Goal: Navigation & Orientation: Find specific page/section

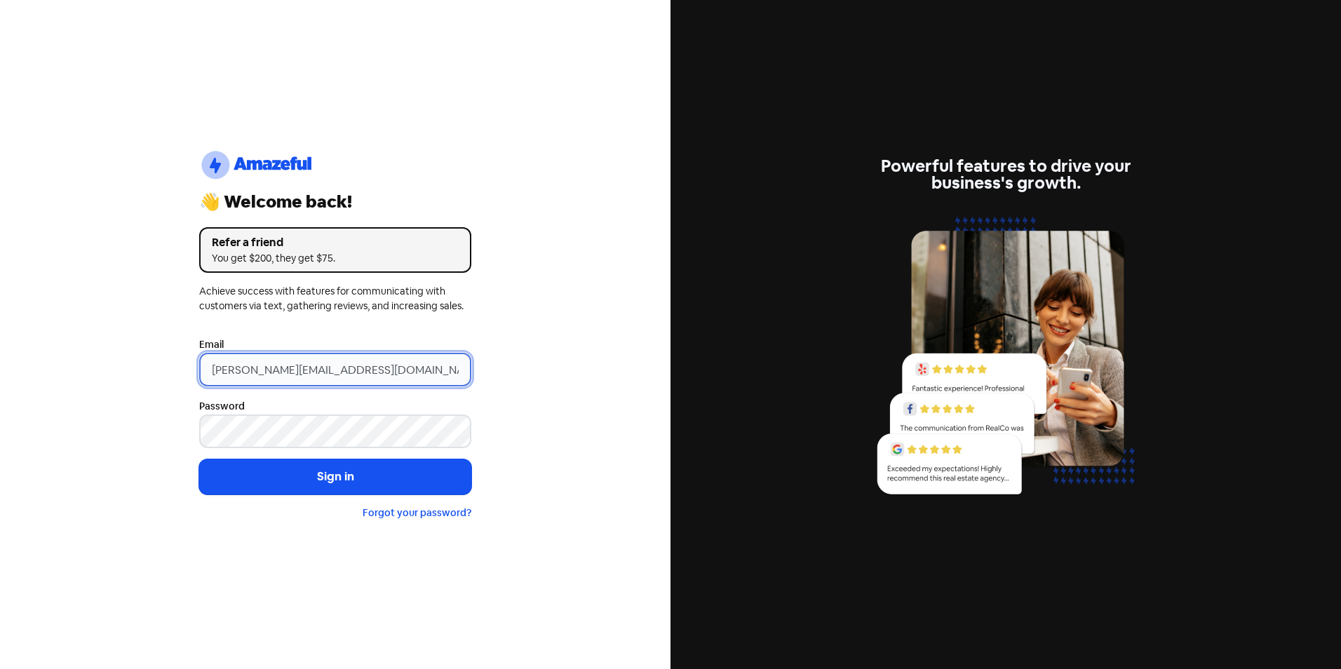
drag, startPoint x: 240, startPoint y: 370, endPoint x: 153, endPoint y: 373, distance: 87.1
click at [153, 373] on div "logo-amazeful_Logo 👋 Welcome back! Refer a friend You get $200, they get $75. A…" at bounding box center [335, 334] width 671 height 669
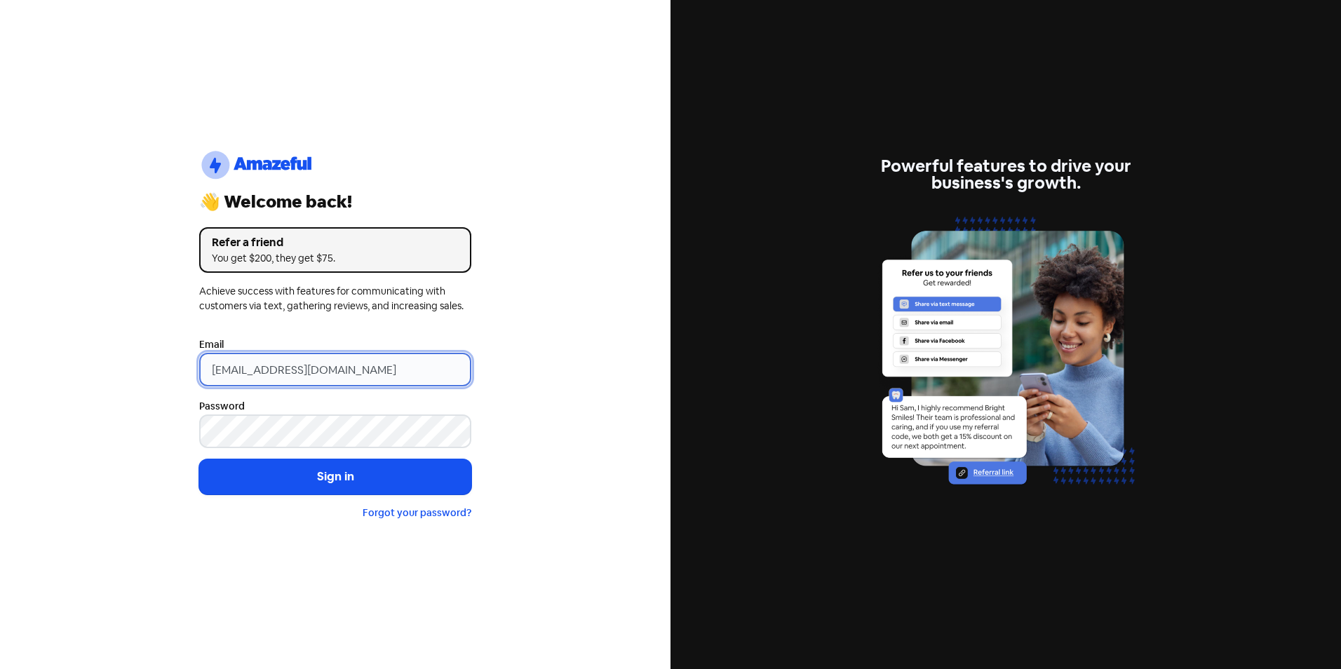
type input "[EMAIL_ADDRESS][DOMAIN_NAME]"
click at [199, 460] on button "Sign in" at bounding box center [335, 477] width 272 height 35
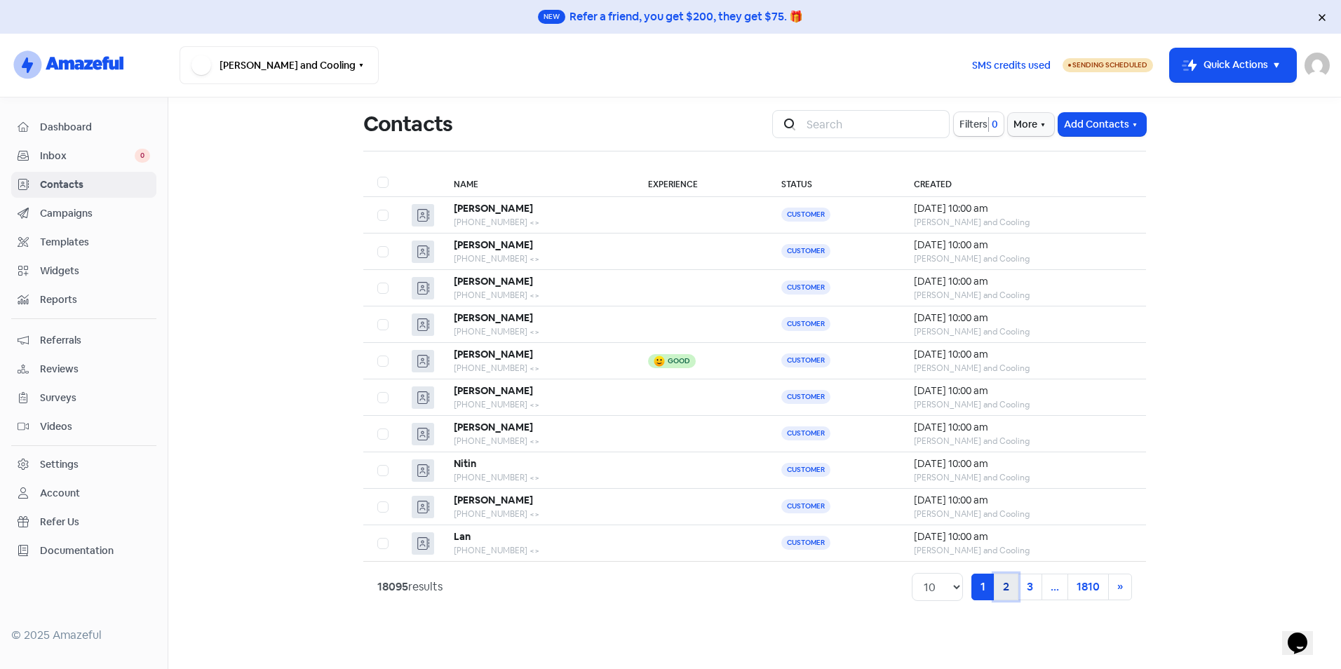
click at [1003, 591] on link "2" at bounding box center [1006, 587] width 25 height 27
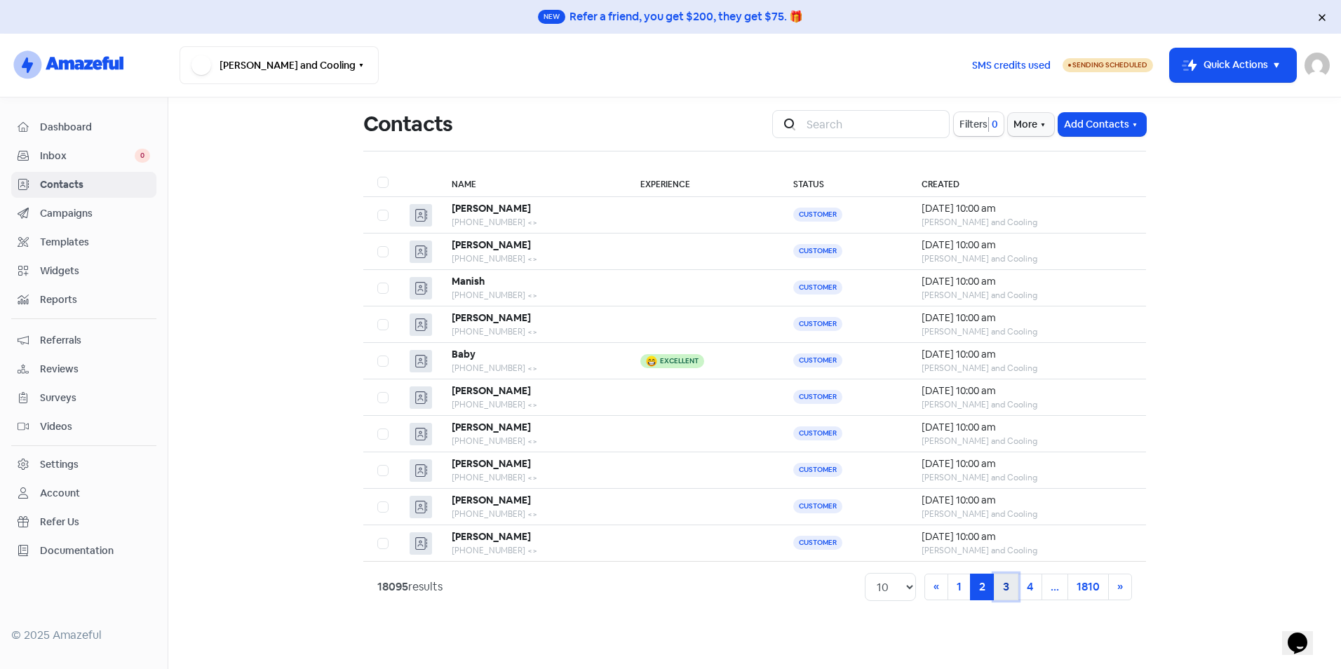
click at [1003, 591] on link "3" at bounding box center [1006, 587] width 25 height 27
click at [1003, 591] on link "4" at bounding box center [1006, 587] width 25 height 27
click at [1003, 591] on link "5" at bounding box center [1006, 587] width 25 height 27
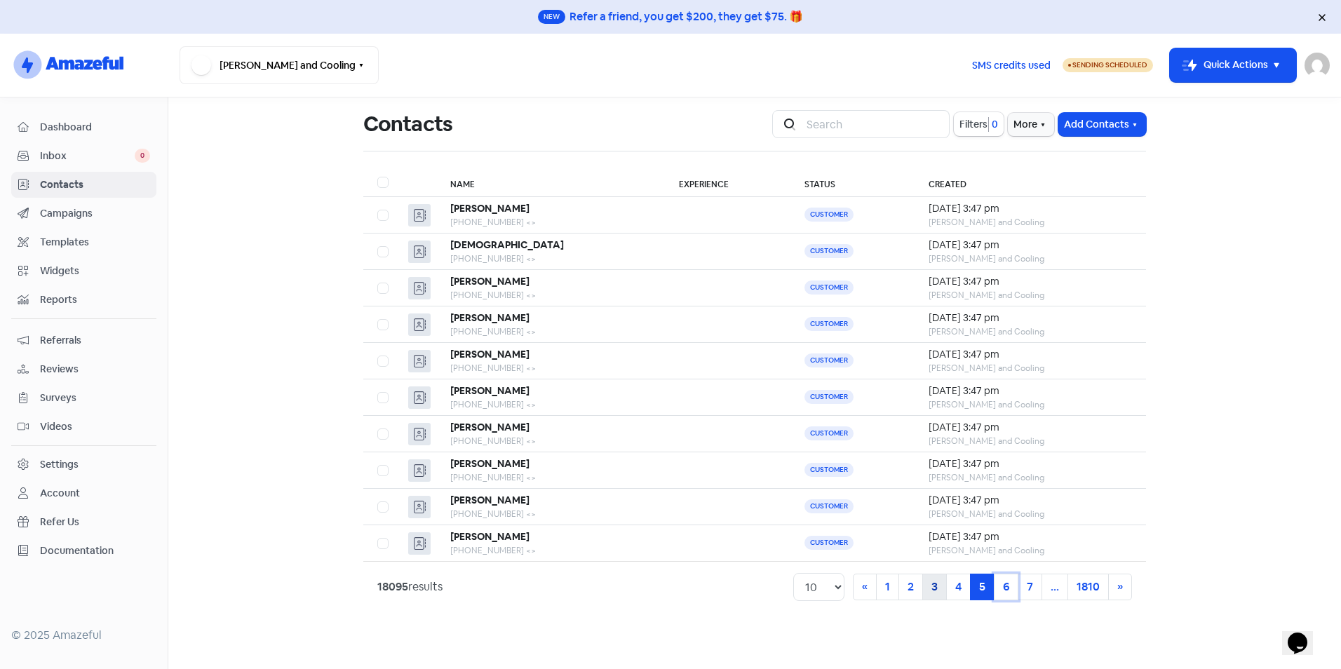
click at [1003, 591] on link "6" at bounding box center [1006, 587] width 25 height 27
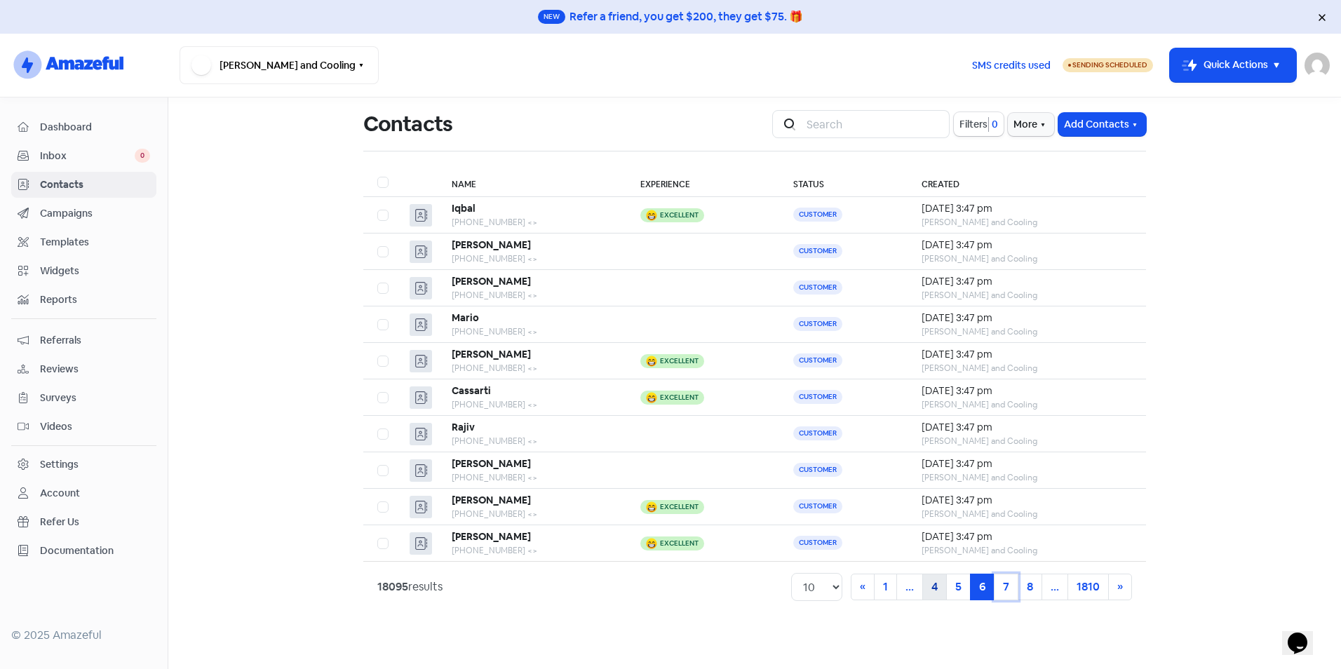
click at [1003, 591] on link "7" at bounding box center [1006, 587] width 25 height 27
